Goal: Information Seeking & Learning: Learn about a topic

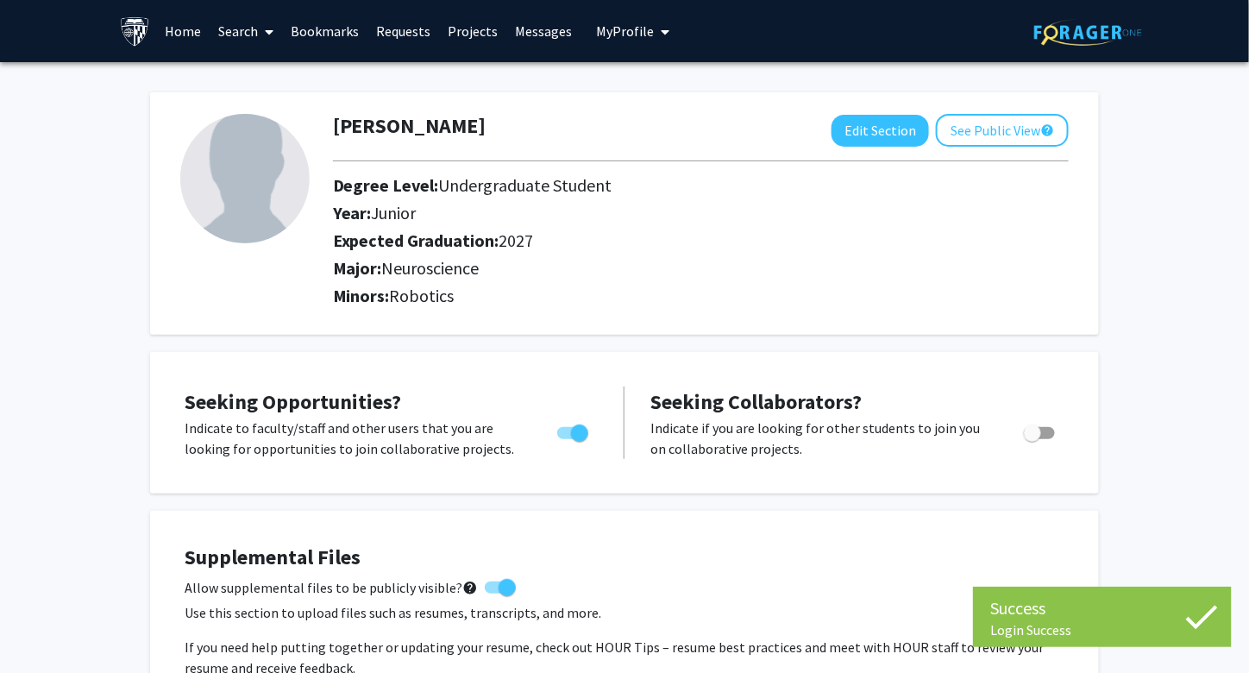
click at [179, 27] on link "Home" at bounding box center [183, 31] width 53 height 60
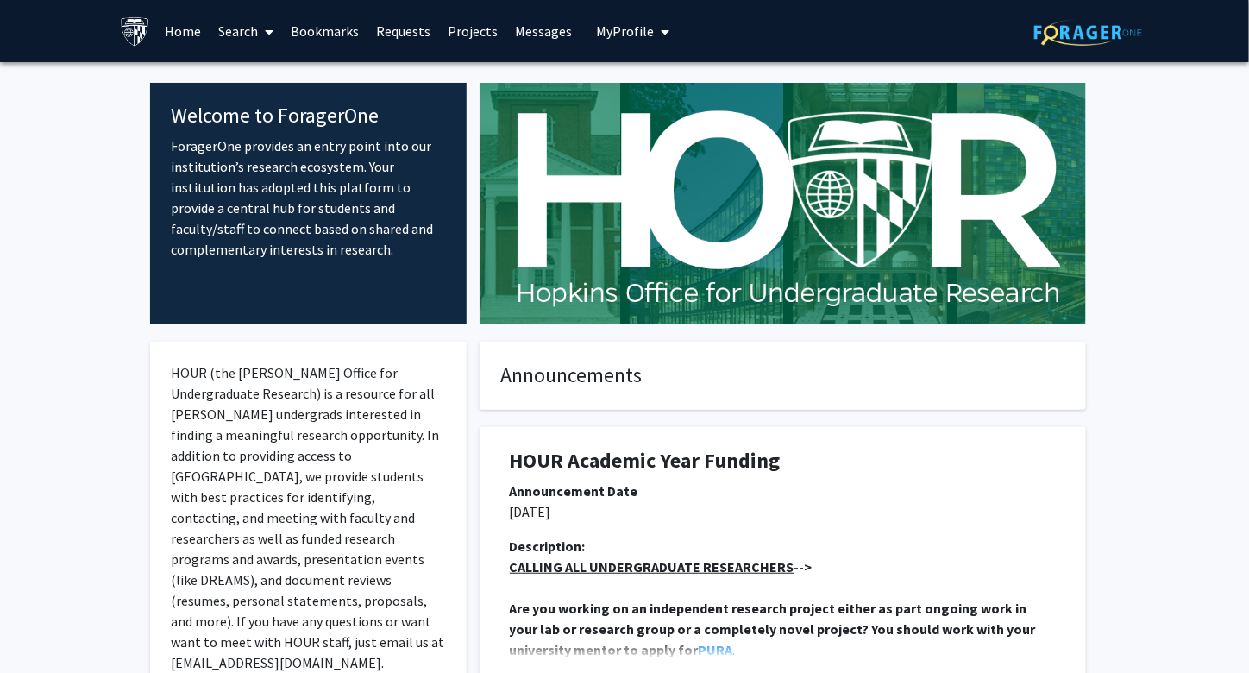
click at [257, 29] on link "Search" at bounding box center [246, 31] width 72 height 60
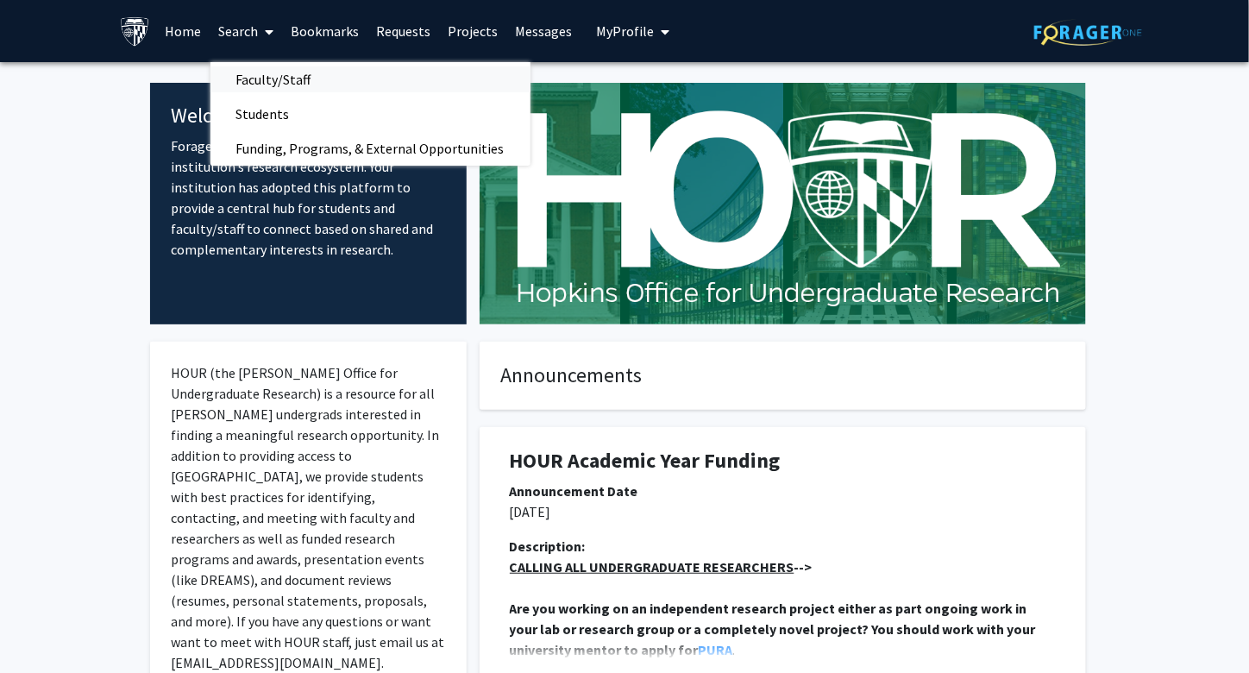
click at [305, 84] on span "Faculty/Staff" at bounding box center [273, 79] width 127 height 35
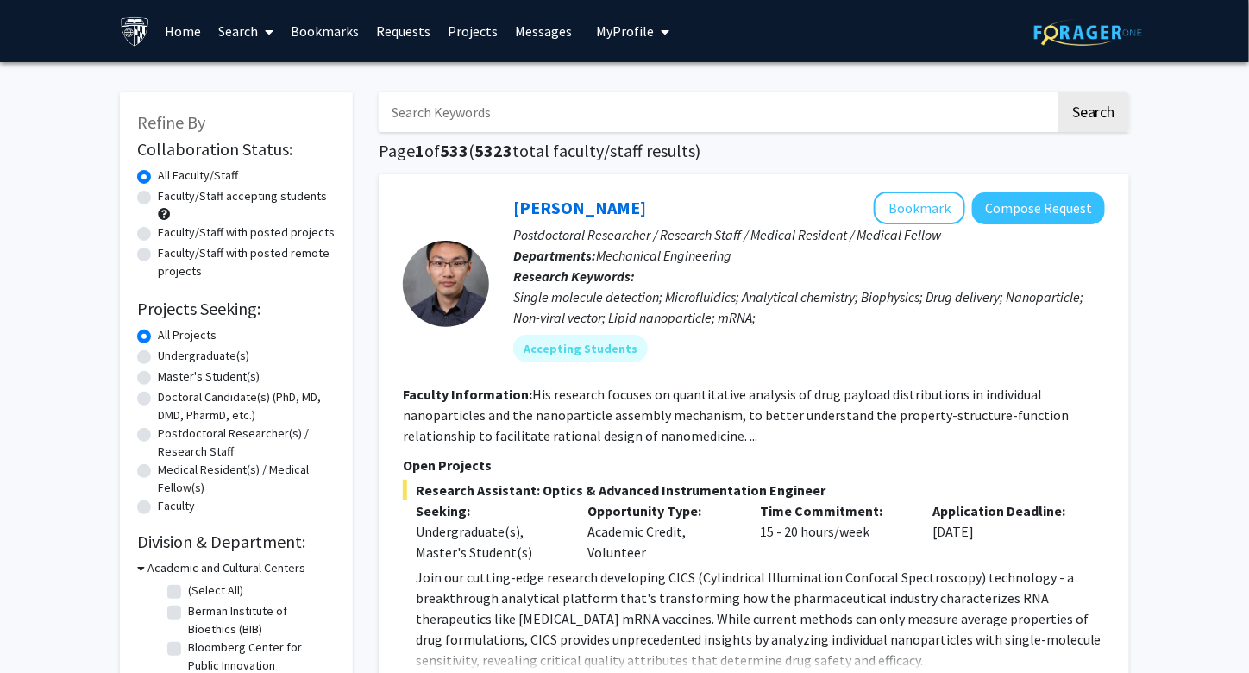
click at [158, 396] on label "Doctoral Candidate(s) (PhD, MD, DMD, PharmD, etc.)" at bounding box center [247, 406] width 178 height 36
click at [158, 396] on input "Doctoral Candidate(s) (PhD, MD, DMD, PharmD, etc.)" at bounding box center [163, 393] width 11 height 11
radio input "true"
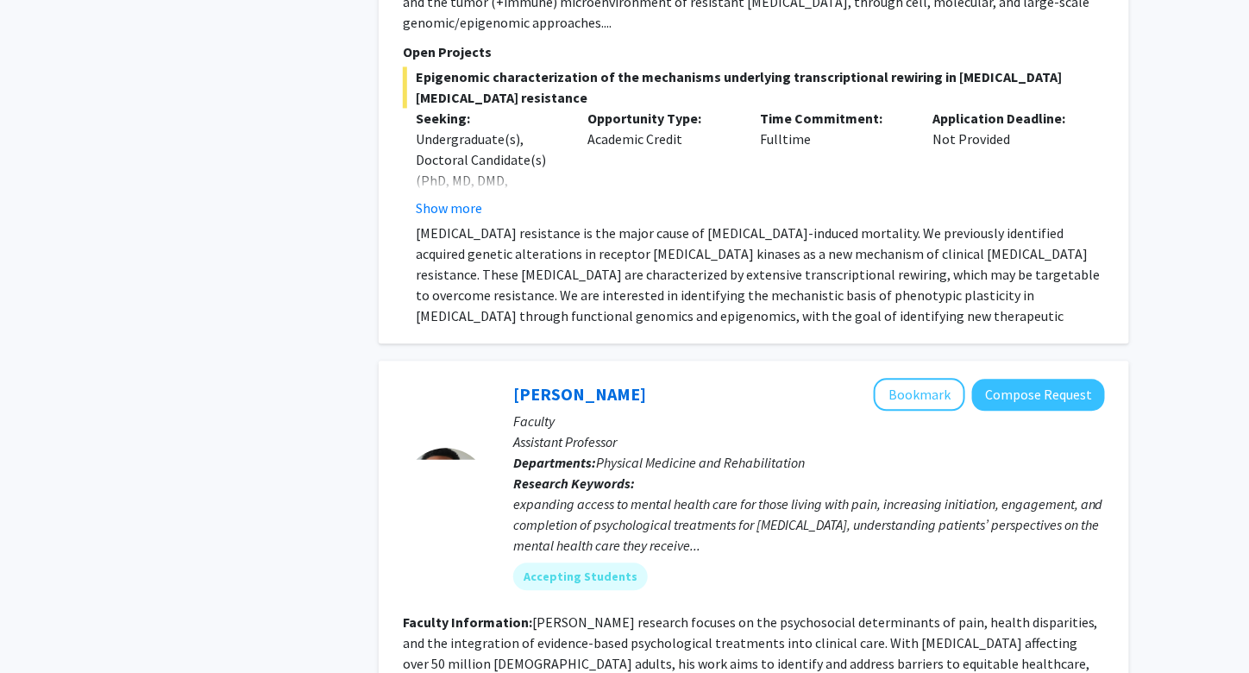
scroll to position [3801, 0]
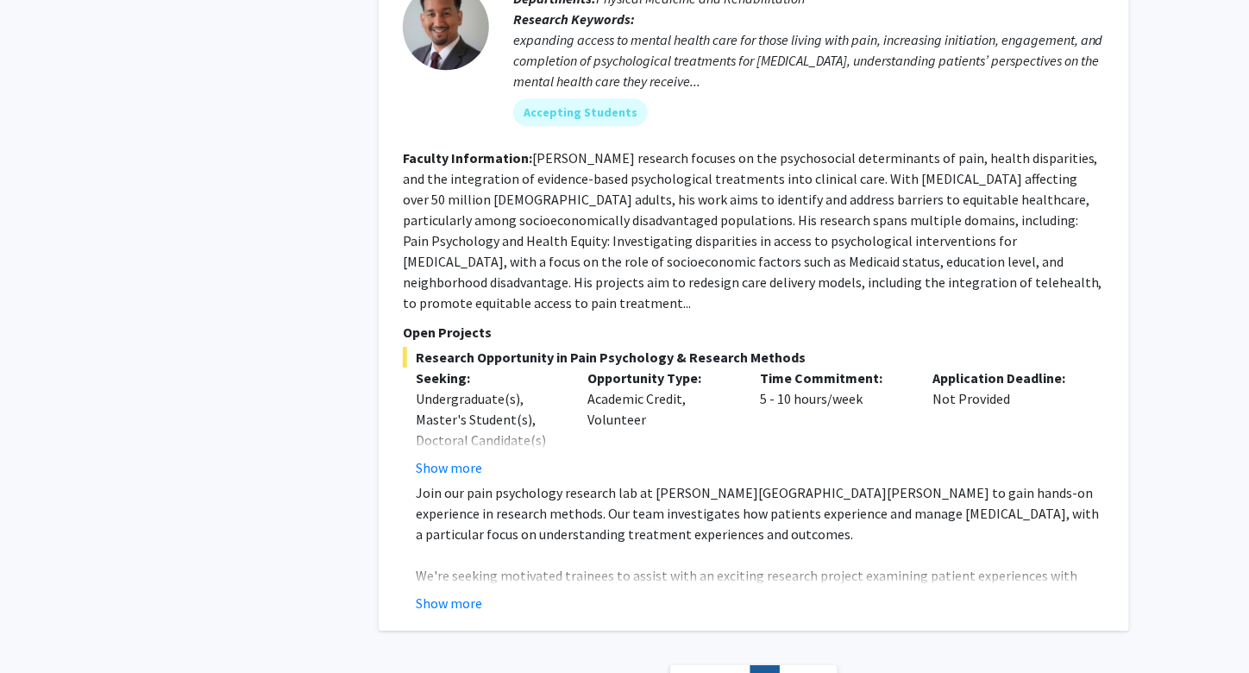
click at [820, 665] on link "Next »" at bounding box center [809, 680] width 60 height 30
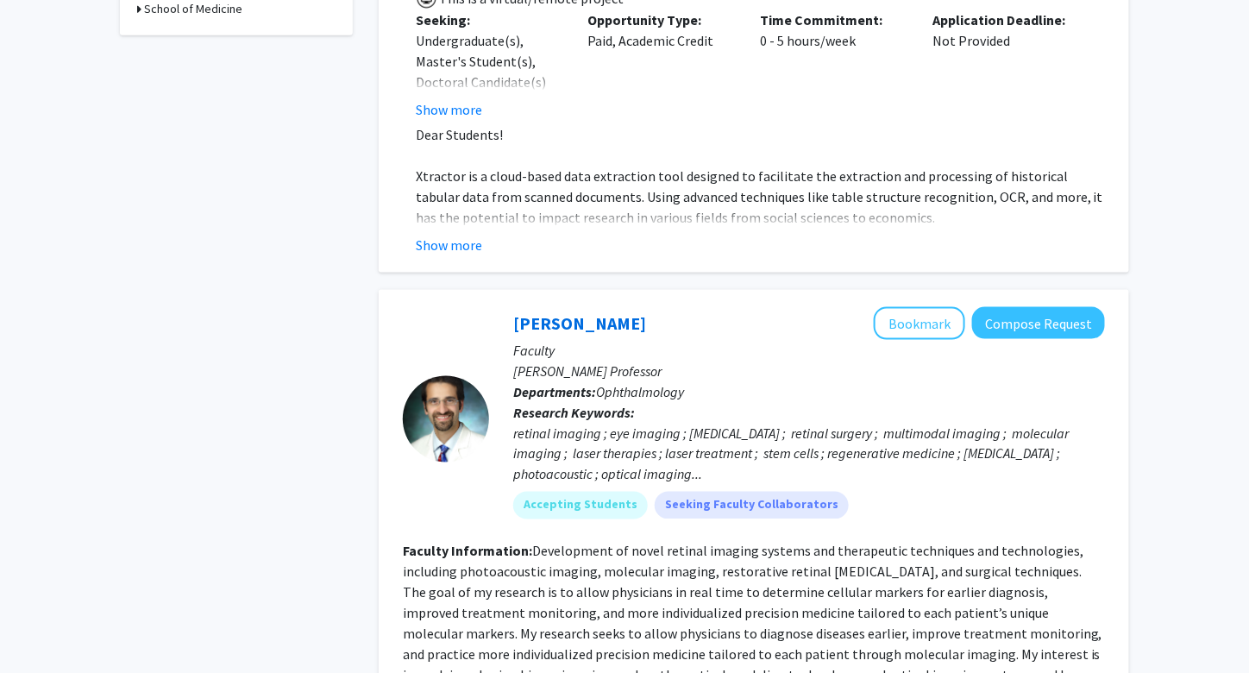
scroll to position [0, 0]
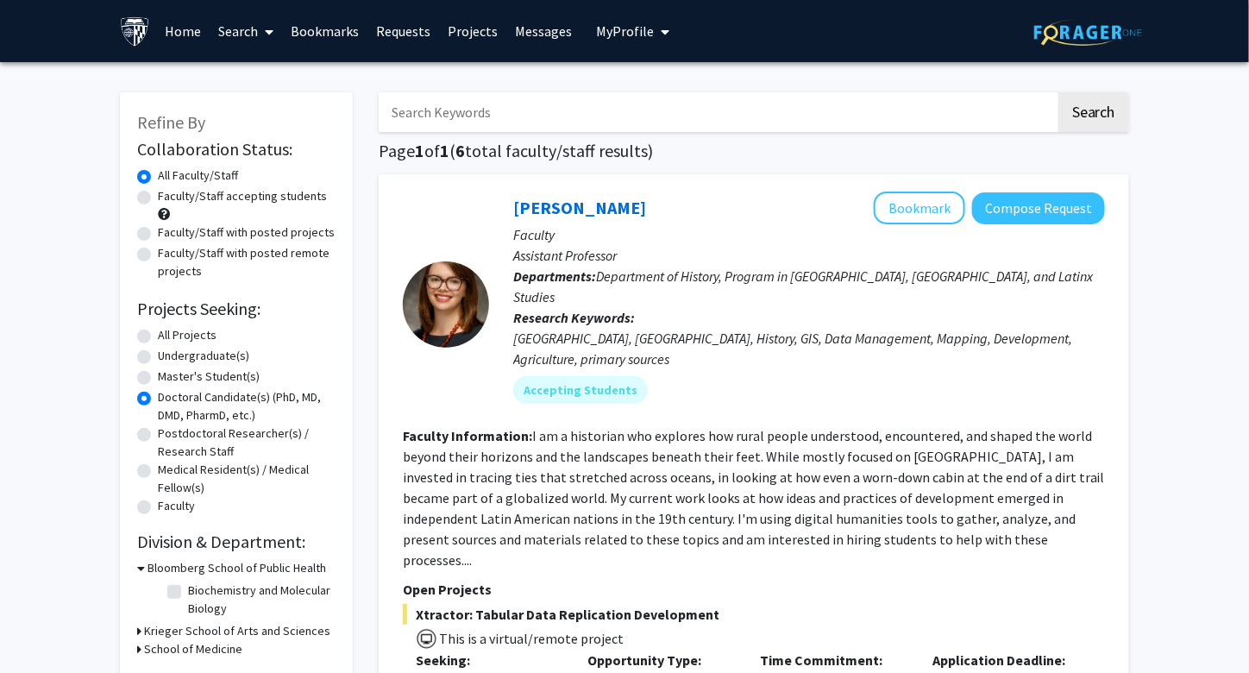
click at [158, 333] on label "All Projects" at bounding box center [187, 335] width 59 height 18
click at [158, 333] on input "All Projects" at bounding box center [163, 331] width 11 height 11
radio input "true"
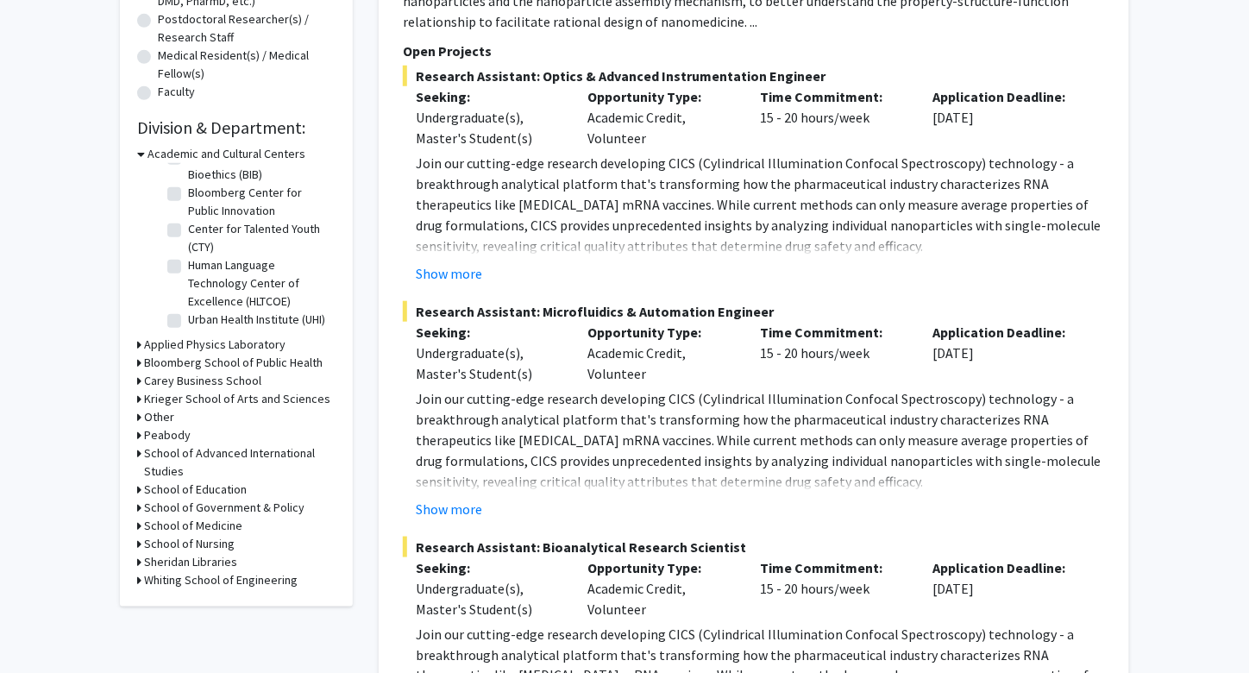
scroll to position [418, 0]
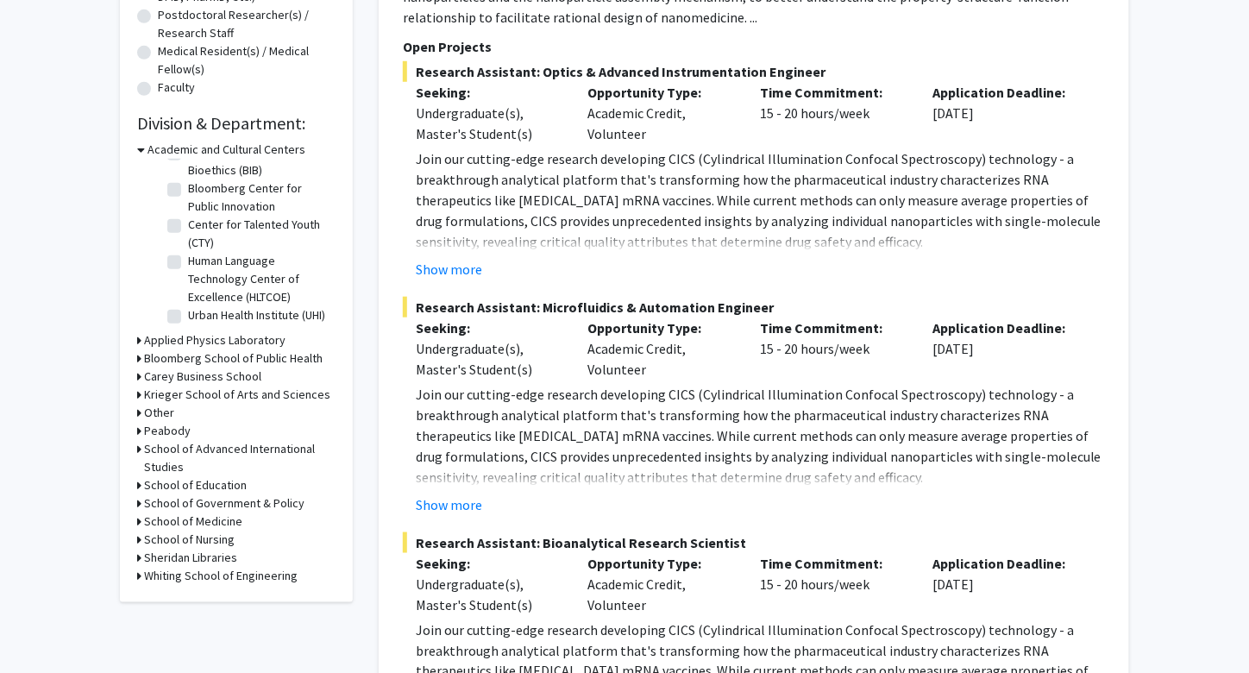
click at [208, 339] on h3 "Applied Physics Laboratory" at bounding box center [214, 340] width 141 height 18
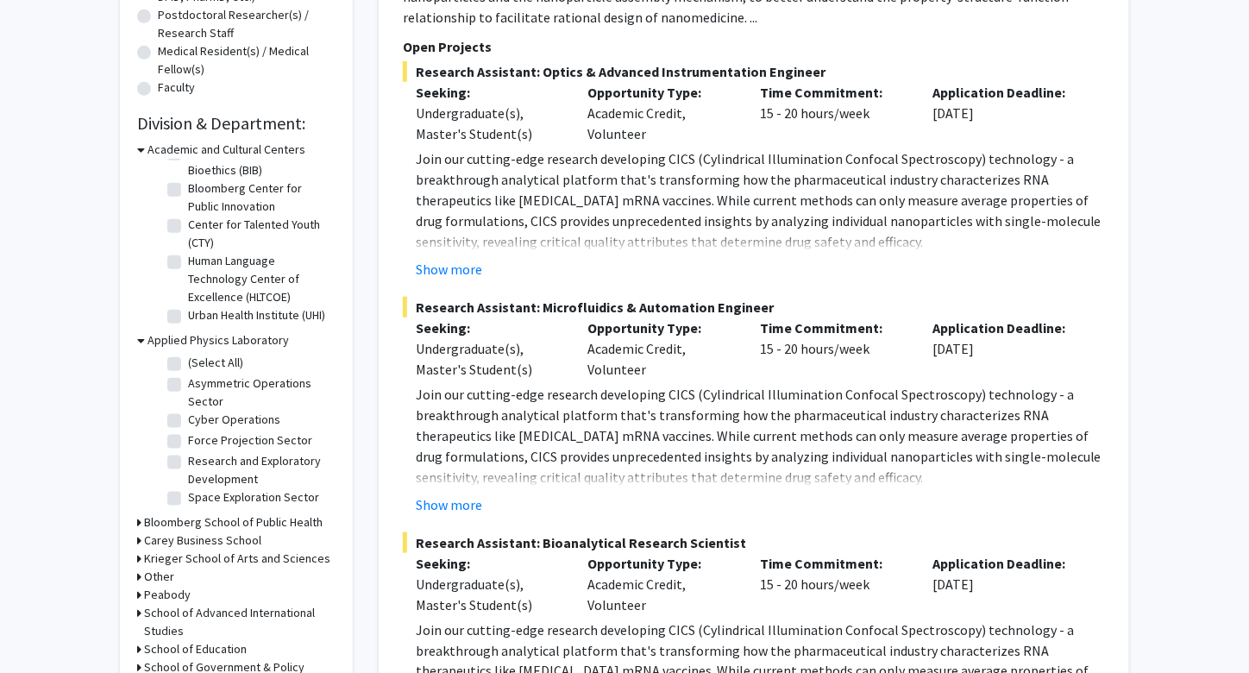
click at [188, 364] on label "(Select All)" at bounding box center [215, 363] width 55 height 18
click at [188, 364] on input "(Select All)" at bounding box center [193, 359] width 11 height 11
checkbox input "true"
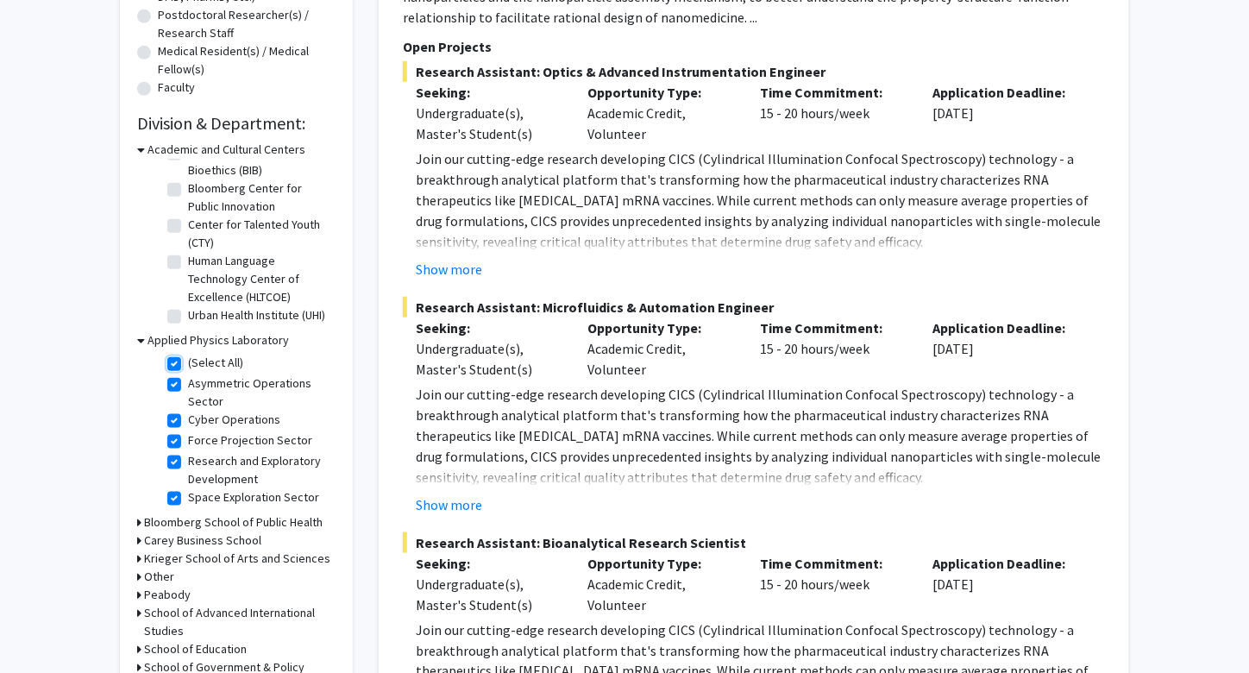
checkbox input "true"
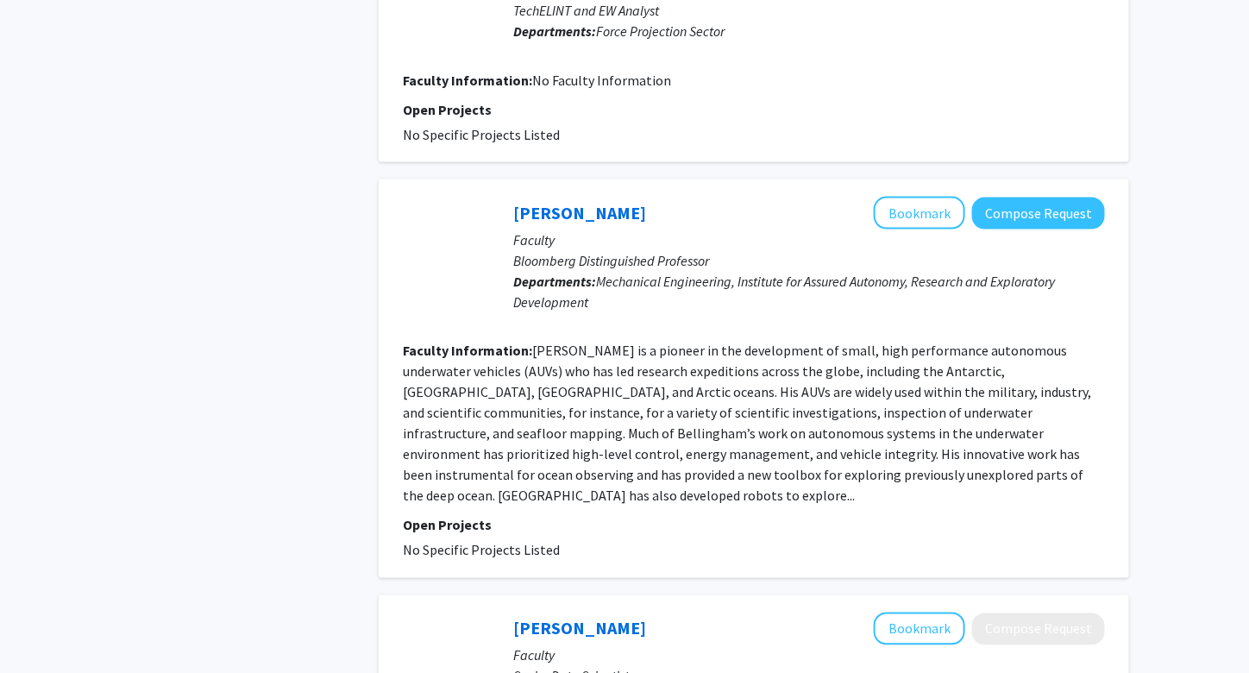
scroll to position [2941, 0]
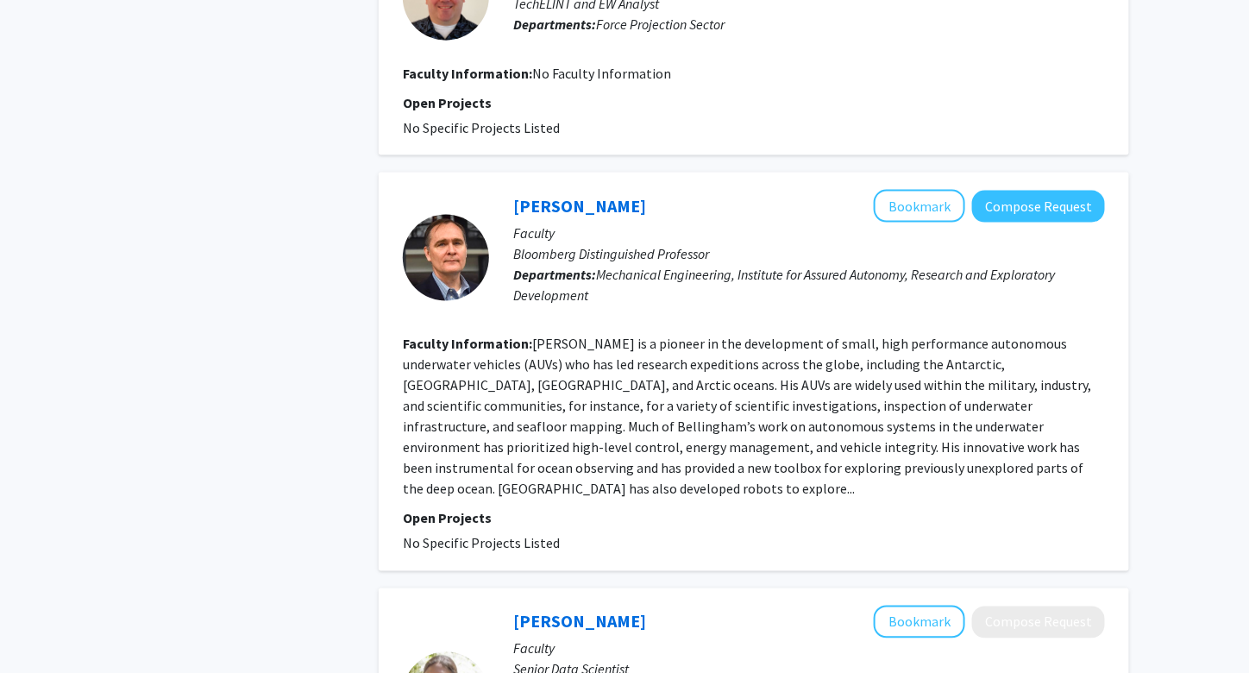
click at [616, 434] on section "Faculty Information: James Bellingham is a pioneer in the development of small,…" at bounding box center [754, 417] width 702 height 166
click at [556, 195] on link "[PERSON_NAME]" at bounding box center [579, 206] width 133 height 22
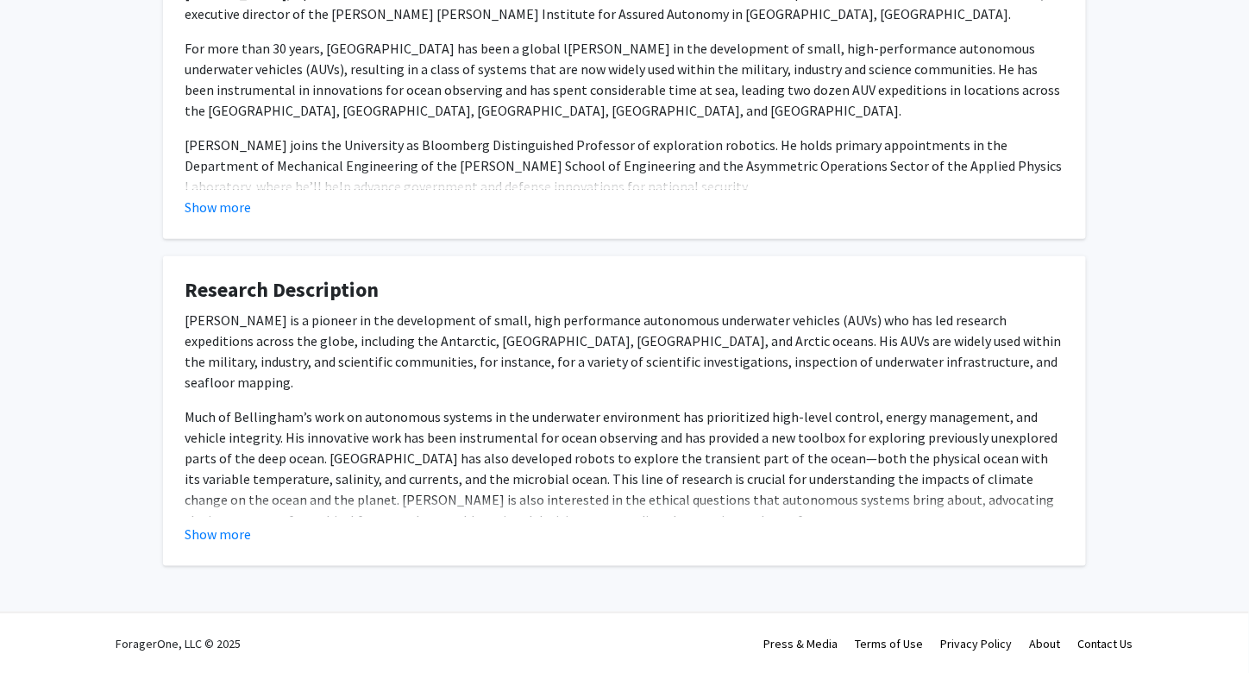
scroll to position [355, 0]
click at [216, 219] on fg-card "About Jim Bellingham, a pioneer in the worldwide autonomous marine robotics fie…" at bounding box center [624, 86] width 923 height 310
click at [221, 198] on button "Show more" at bounding box center [218, 208] width 66 height 21
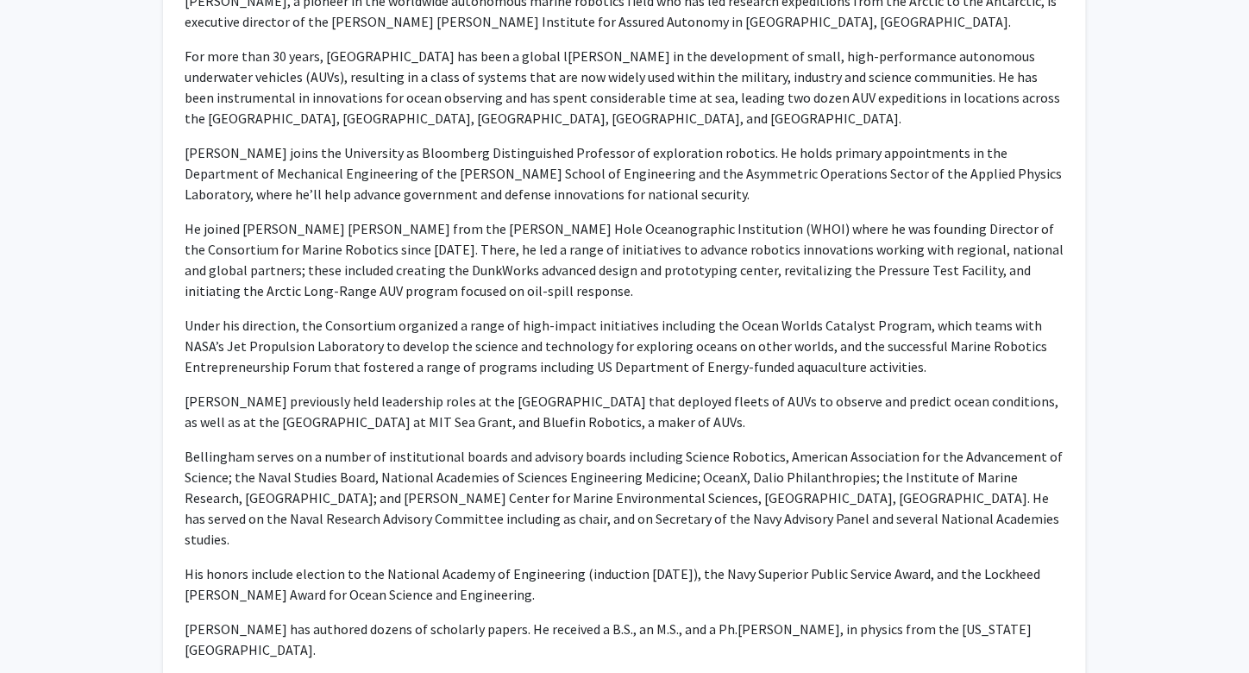
scroll to position [349, 0]
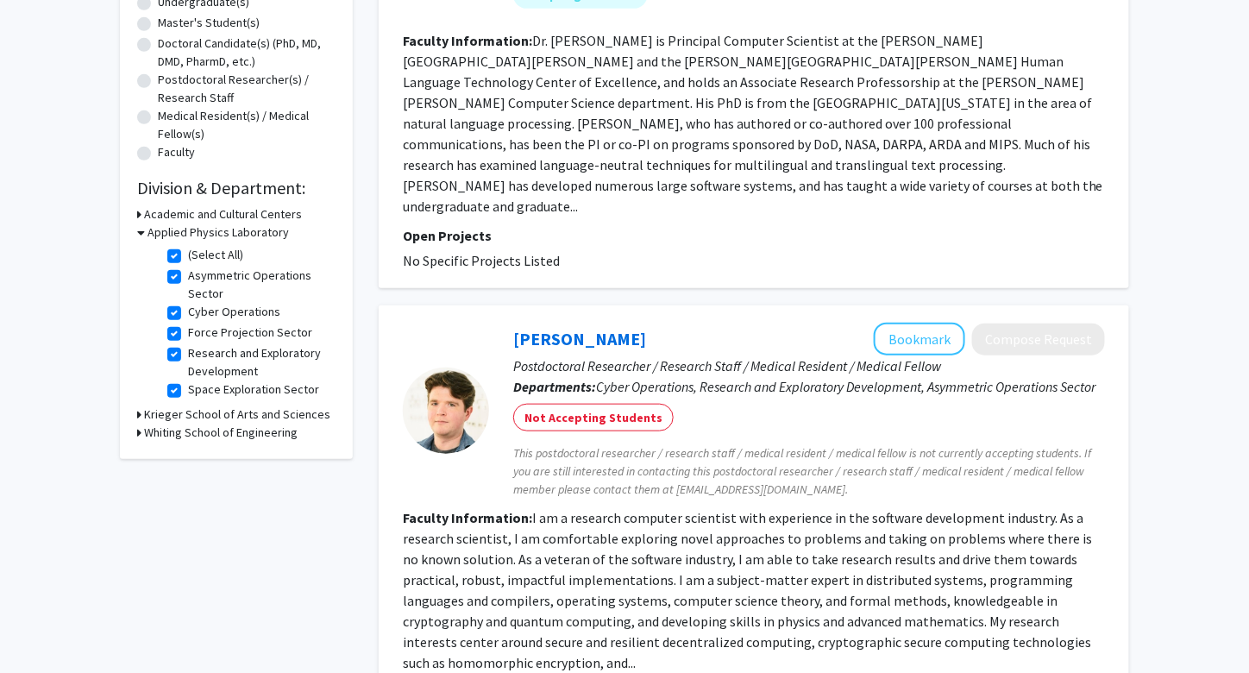
scroll to position [355, 0]
click at [205, 429] on h3 "Whiting School of Engineering" at bounding box center [221, 431] width 154 height 18
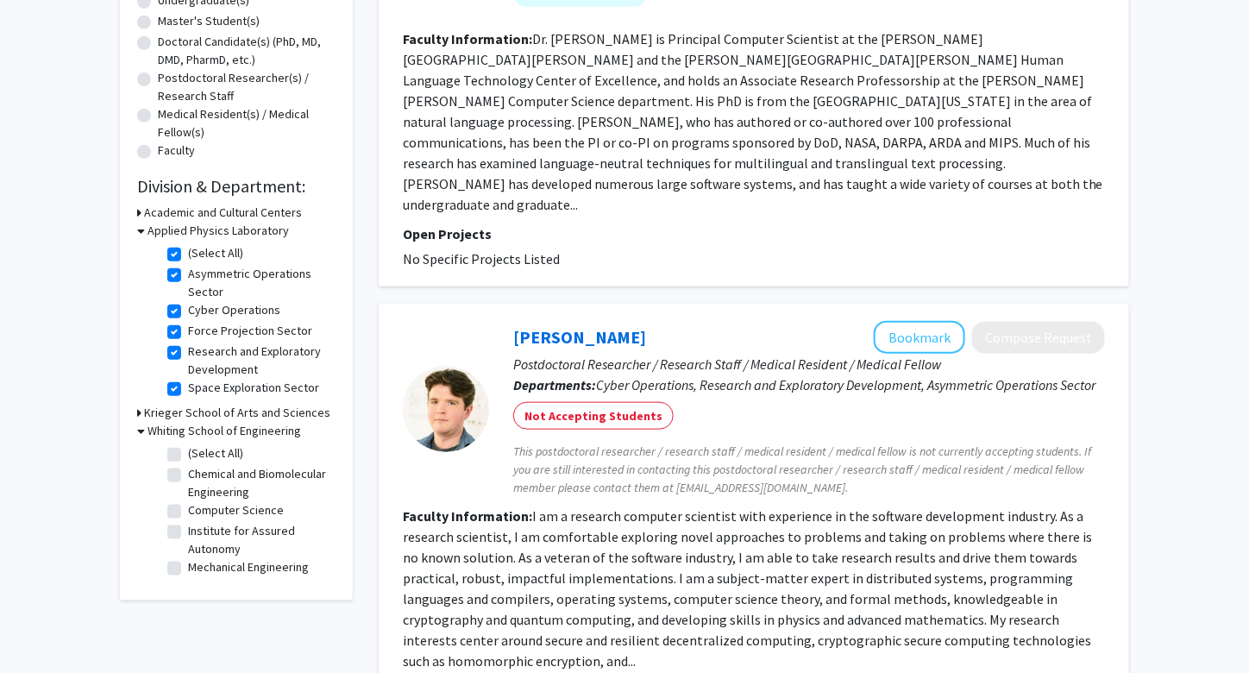
click at [188, 562] on label "Mechanical Engineering" at bounding box center [248, 567] width 121 height 18
click at [188, 562] on input "Mechanical Engineering" at bounding box center [193, 563] width 11 height 11
checkbox input "true"
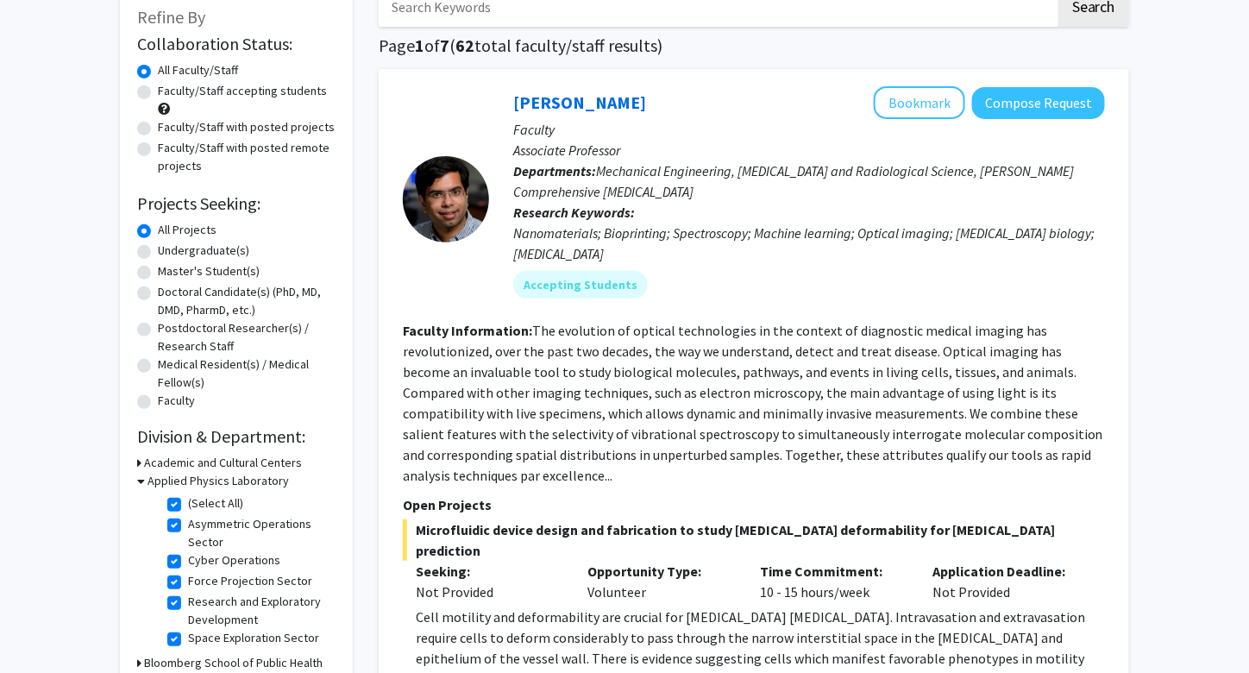
scroll to position [109, 0]
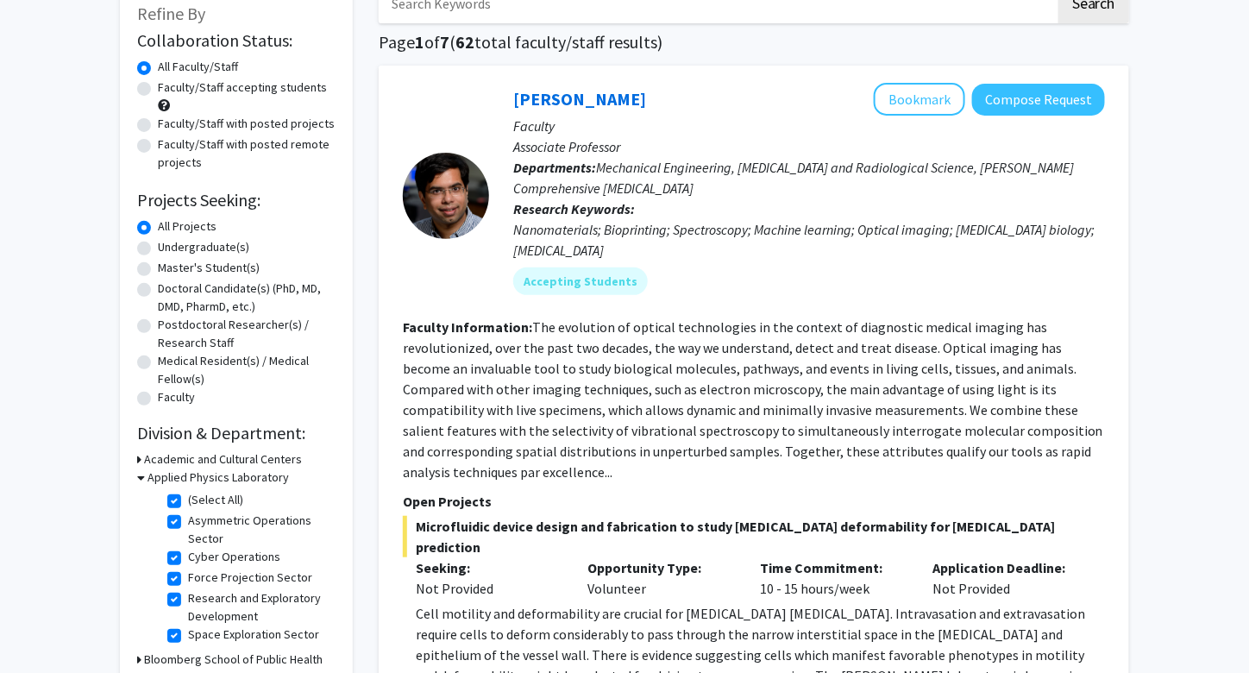
click at [188, 495] on label "(Select All)" at bounding box center [215, 500] width 55 height 18
click at [188, 495] on input "(Select All)" at bounding box center [193, 496] width 11 height 11
checkbox input "false"
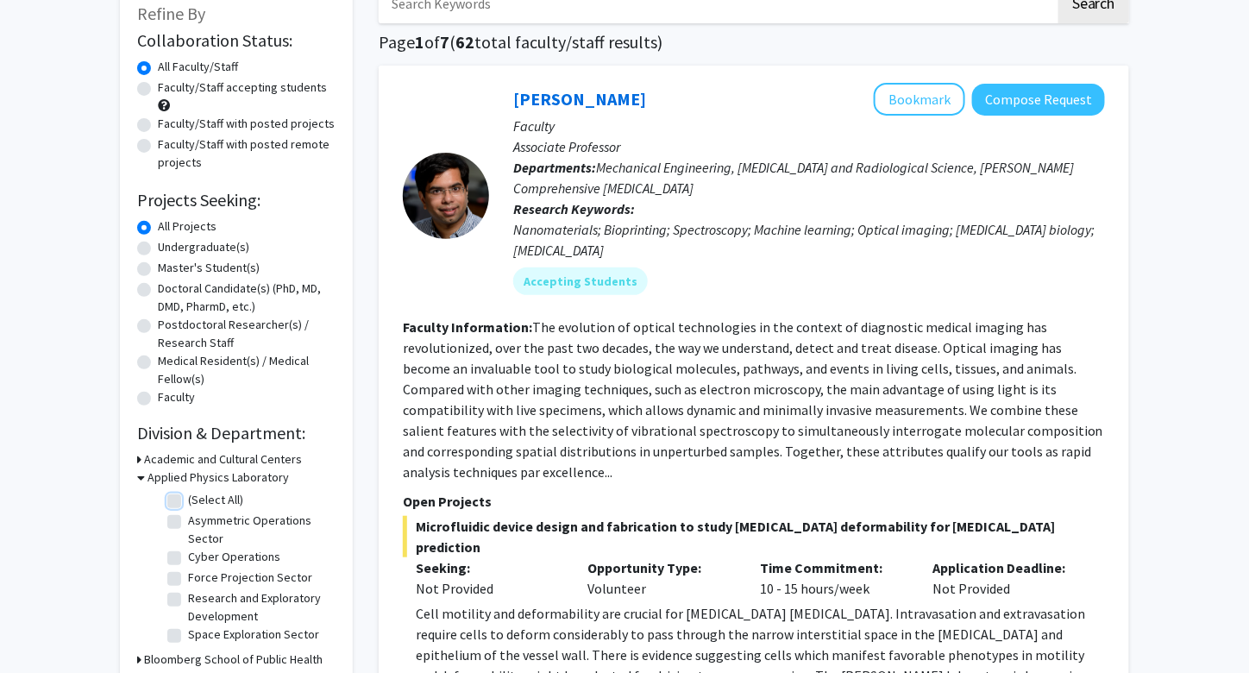
checkbox input "false"
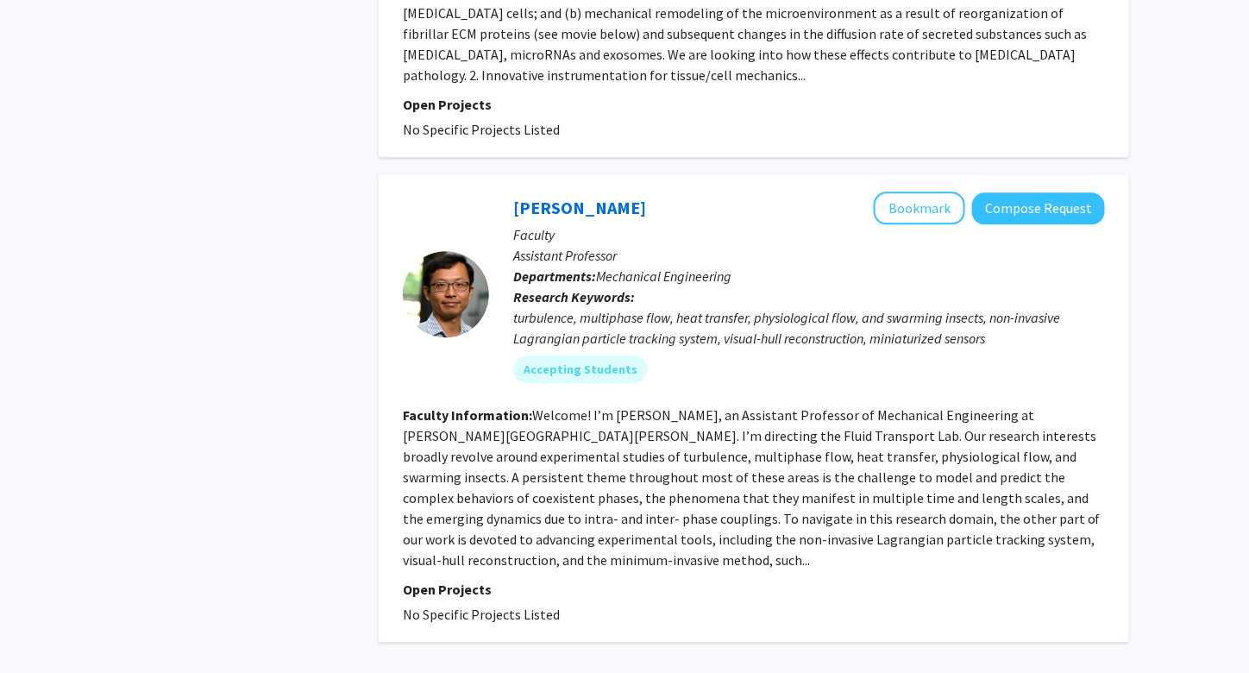
scroll to position [5619, 0]
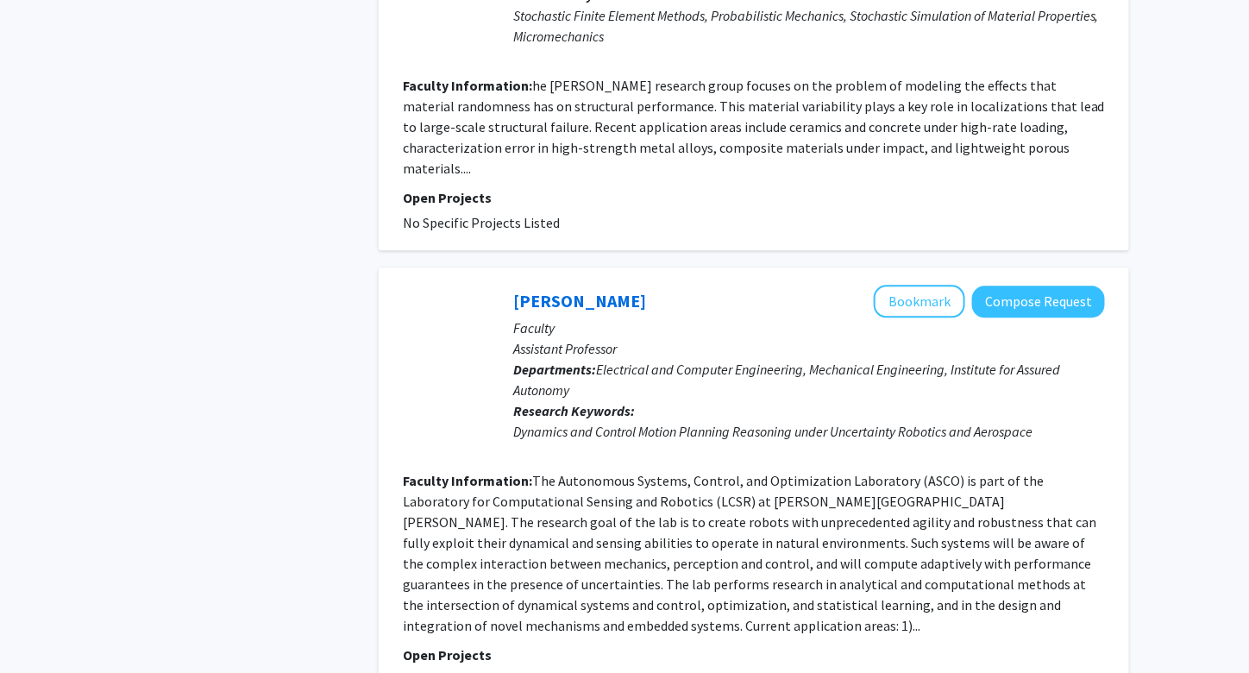
scroll to position [3524, 0]
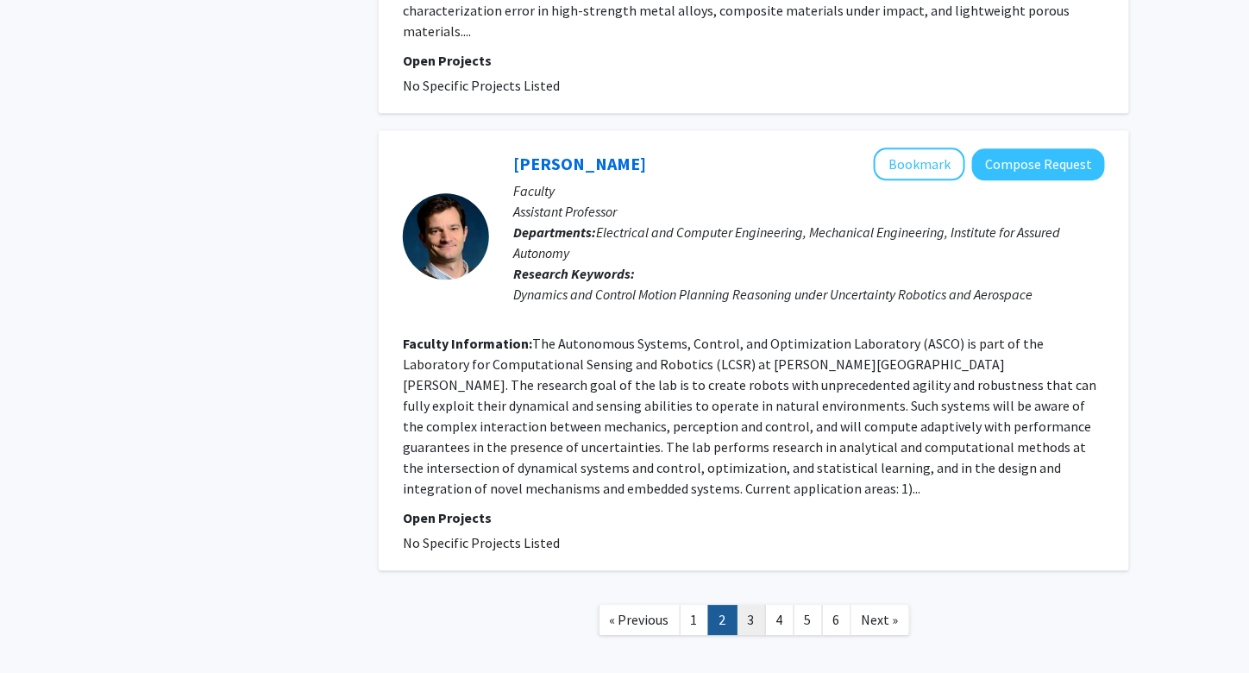
click at [759, 605] on link "3" at bounding box center [751, 620] width 29 height 30
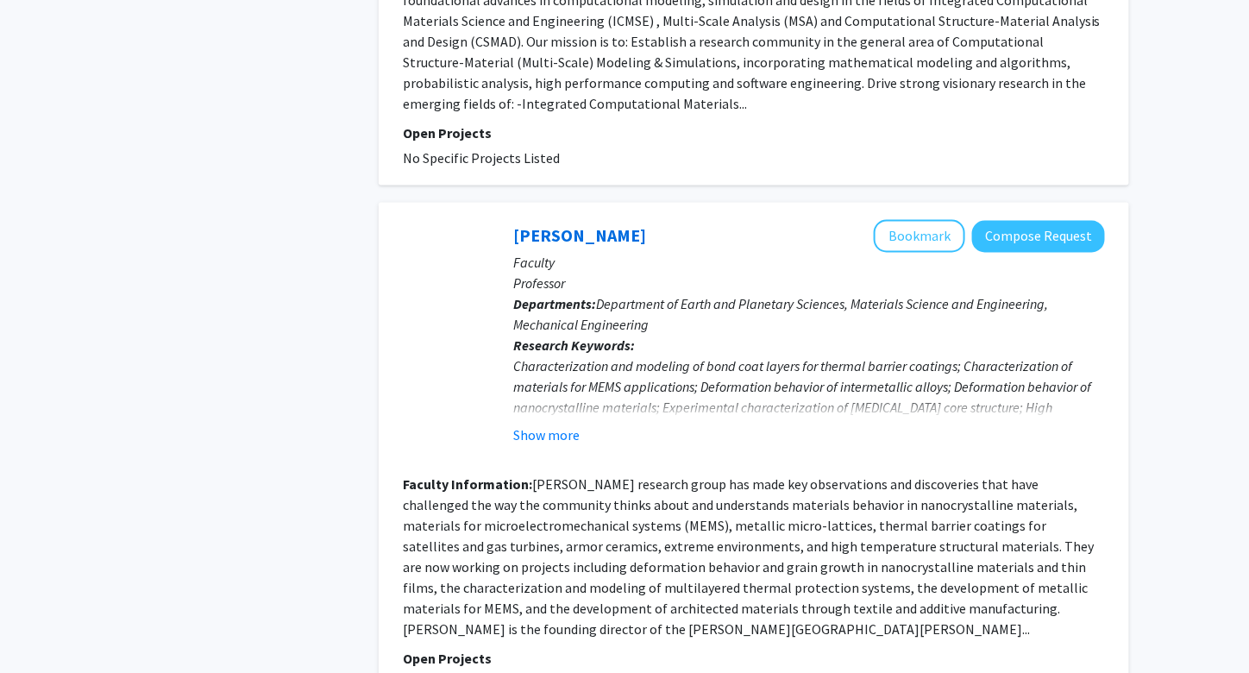
scroll to position [3097, 0]
click at [565, 424] on button "Show more" at bounding box center [546, 434] width 66 height 21
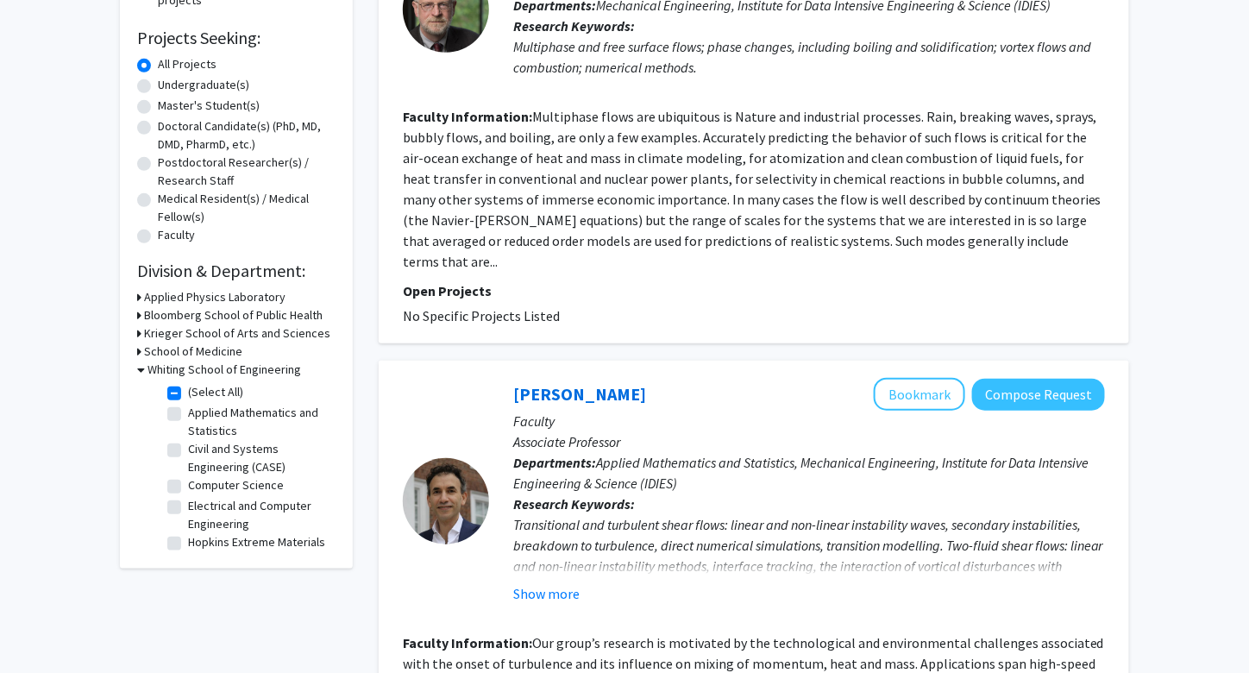
scroll to position [0, 0]
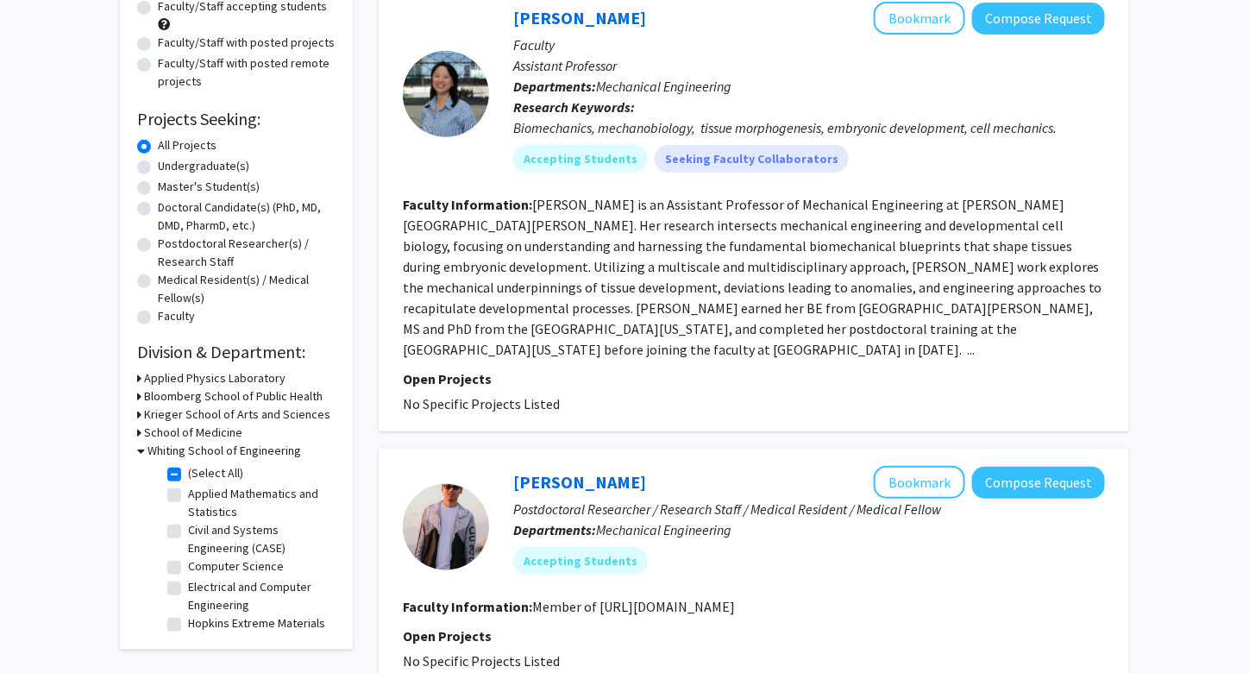
scroll to position [188, 0]
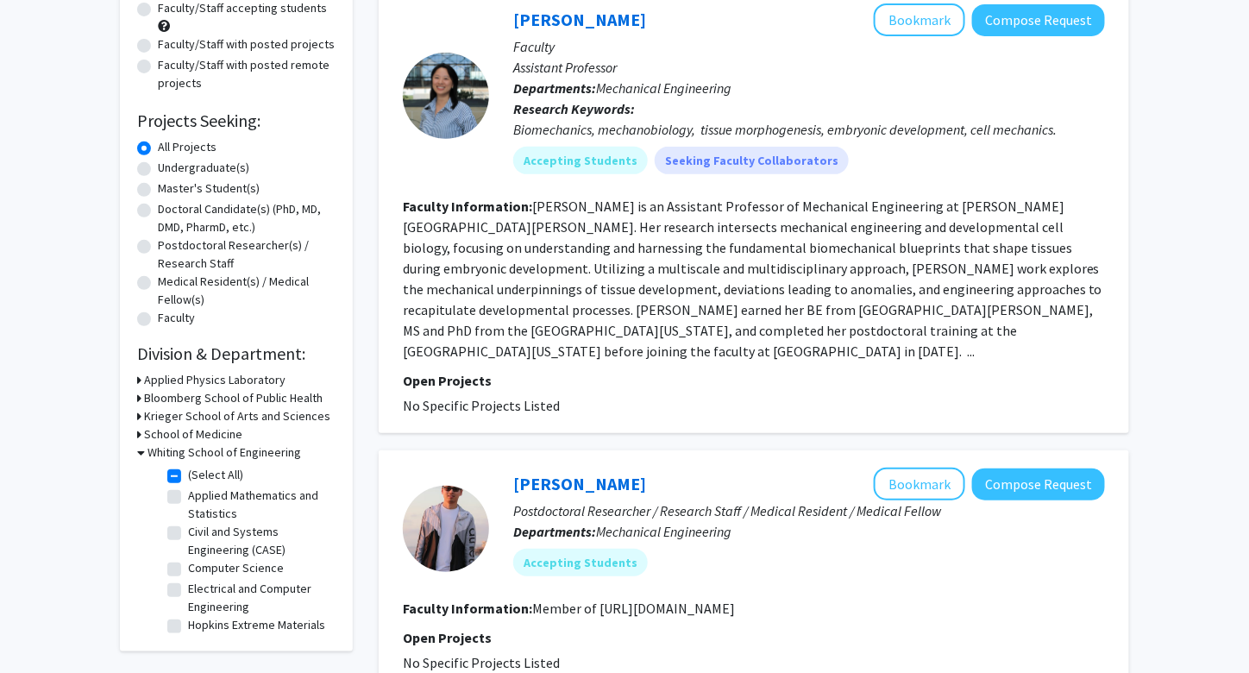
click at [162, 379] on h3 "Applied Physics Laboratory" at bounding box center [214, 380] width 141 height 18
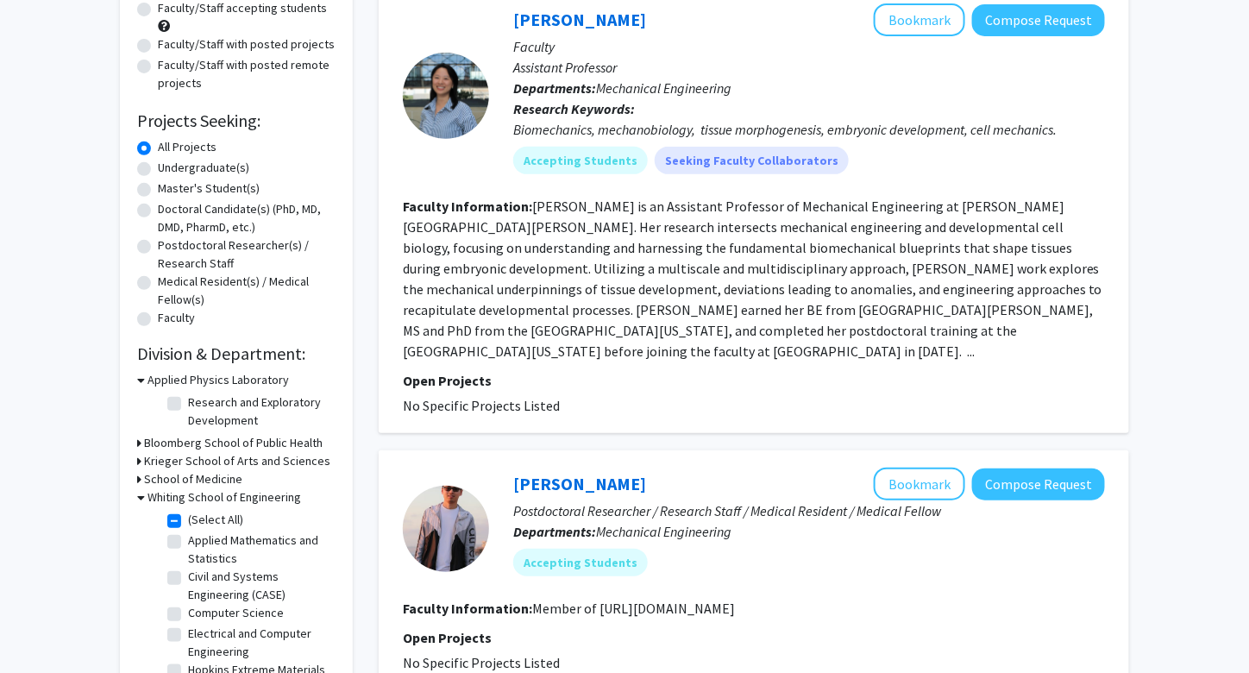
click at [188, 401] on label "Research and Exploratory Development" at bounding box center [259, 411] width 143 height 36
click at [188, 401] on input "Research and Exploratory Development" at bounding box center [193, 398] width 11 height 11
checkbox input "true"
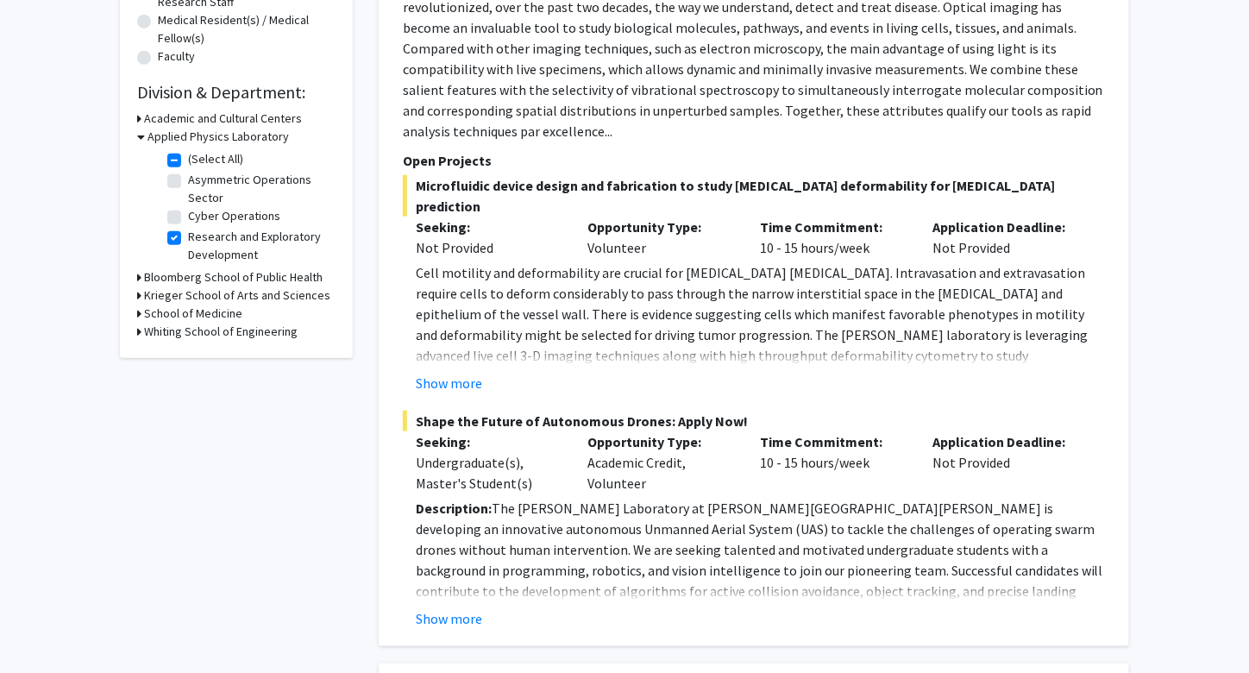
scroll to position [450, 0]
click at [167, 331] on h3 "Whiting School of Engineering" at bounding box center [221, 331] width 154 height 18
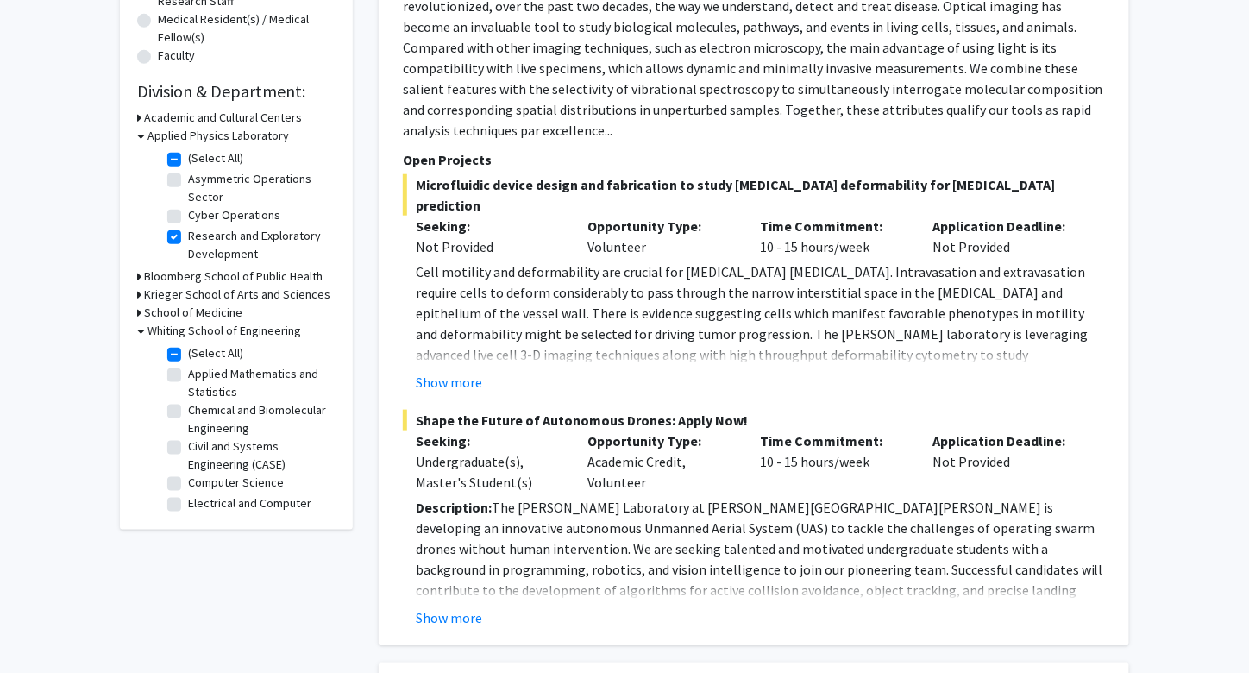
click at [188, 358] on label "(Select All)" at bounding box center [215, 353] width 55 height 18
click at [188, 355] on input "(Select All)" at bounding box center [193, 349] width 11 height 11
checkbox input "false"
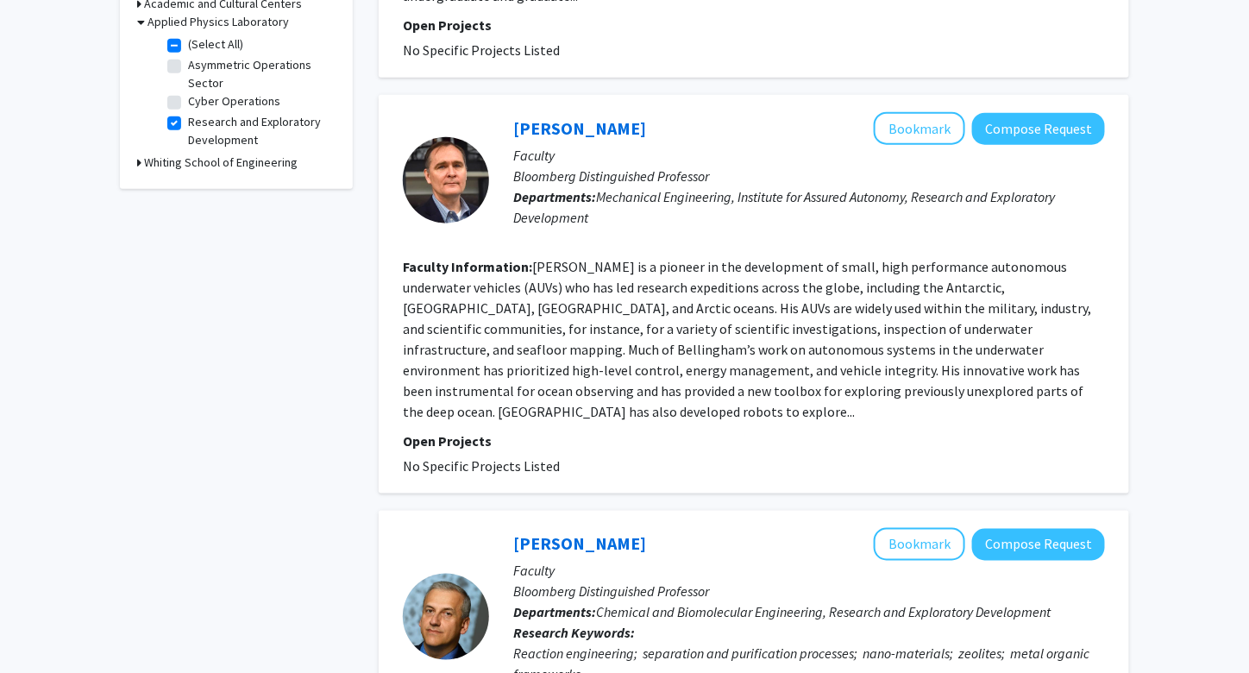
scroll to position [564, 0]
click at [603, 117] on link "[PERSON_NAME]" at bounding box center [579, 128] width 133 height 22
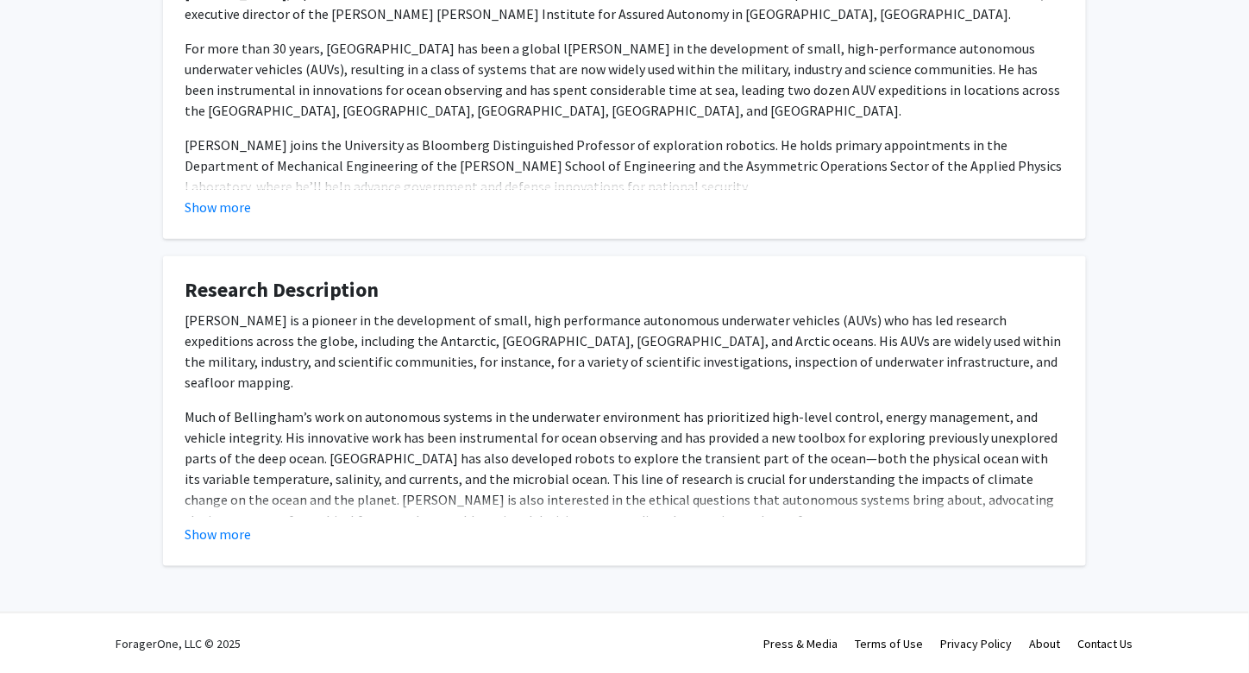
scroll to position [355, 0]
click at [225, 537] on button "Show more" at bounding box center [218, 534] width 66 height 21
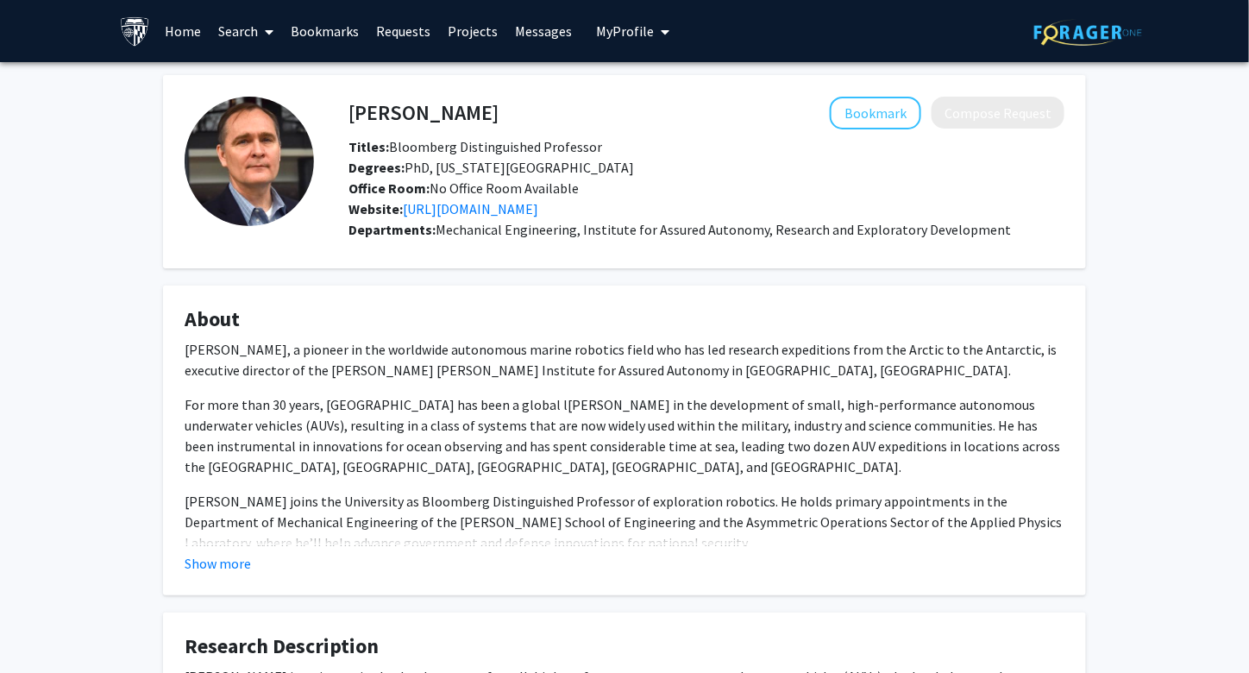
scroll to position [2, 0]
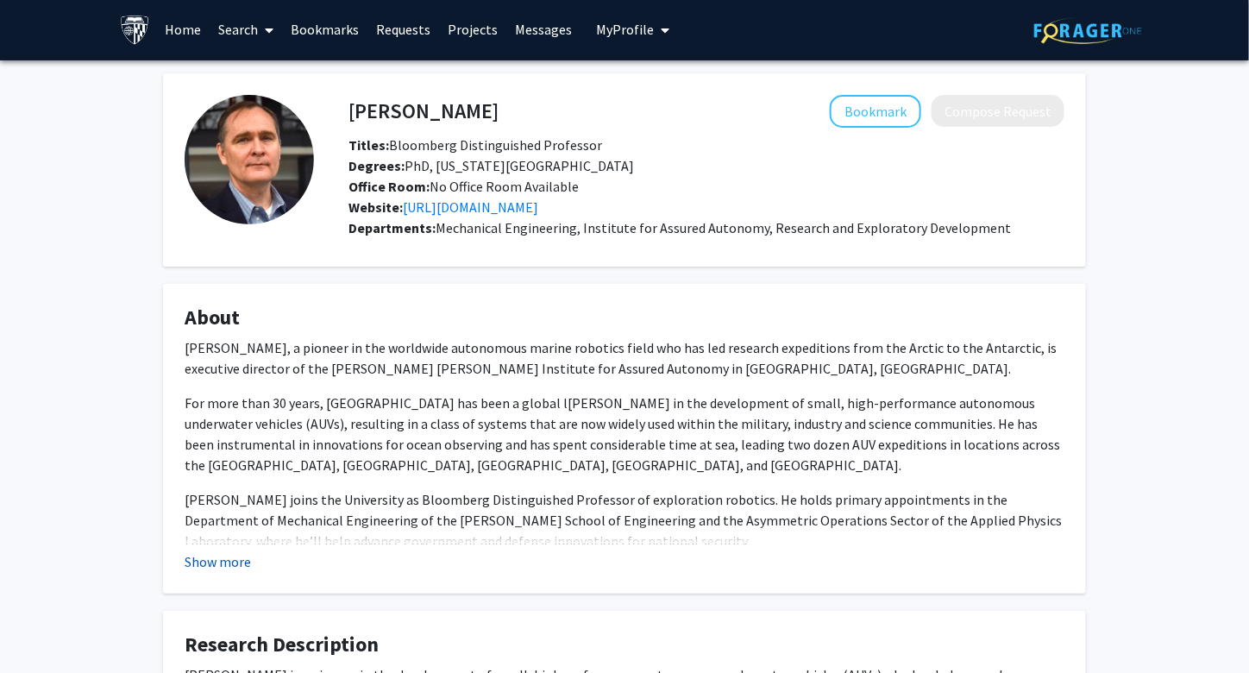
click at [235, 559] on button "Show more" at bounding box center [218, 561] width 66 height 21
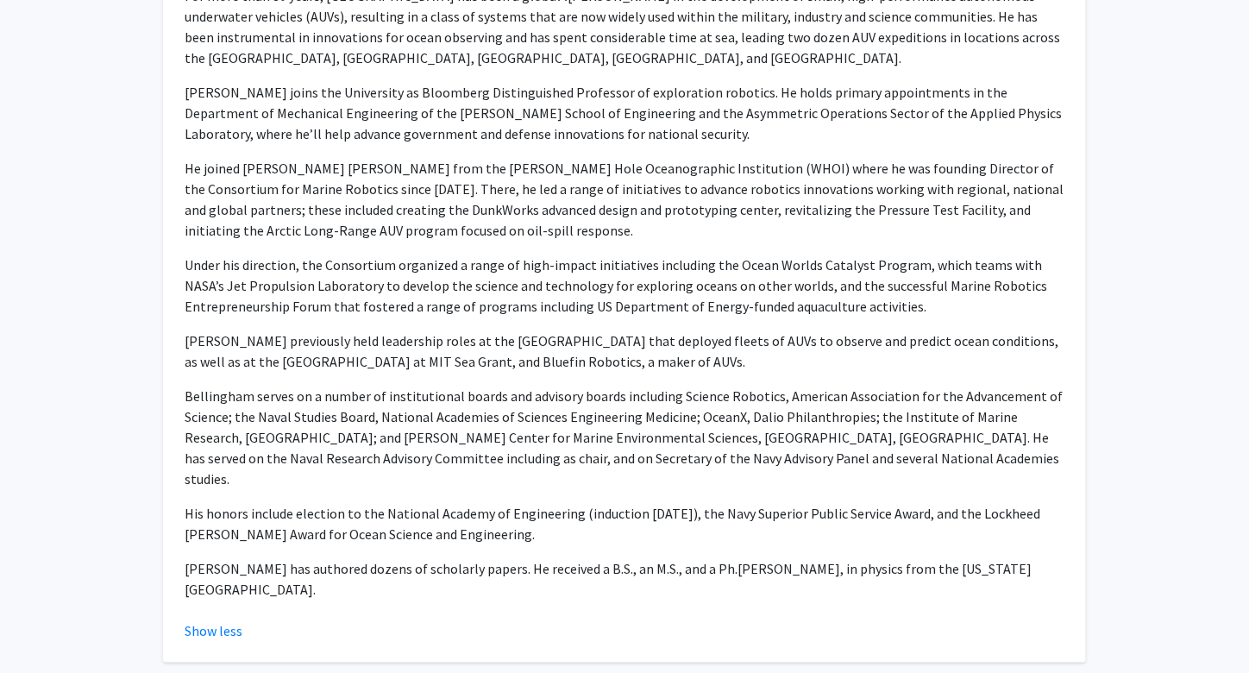
scroll to position [373, 0]
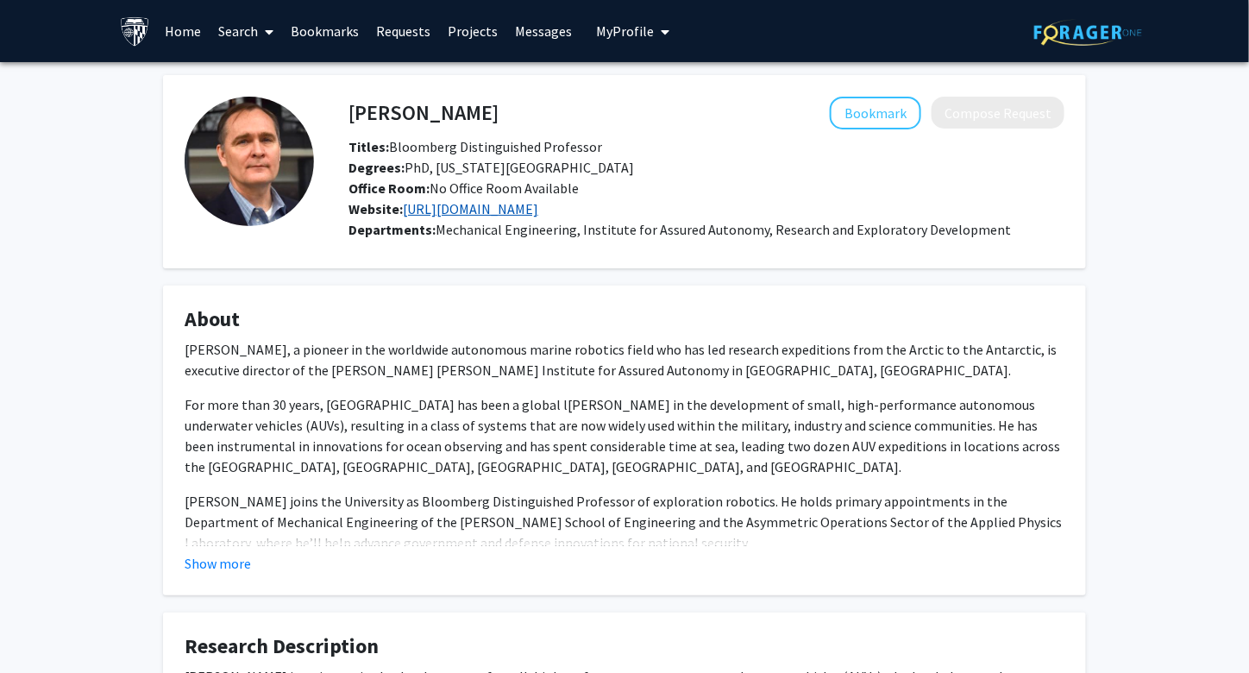
click at [455, 207] on link "[URL][DOMAIN_NAME]" at bounding box center [470, 208] width 135 height 17
